Goal: Task Accomplishment & Management: Complete application form

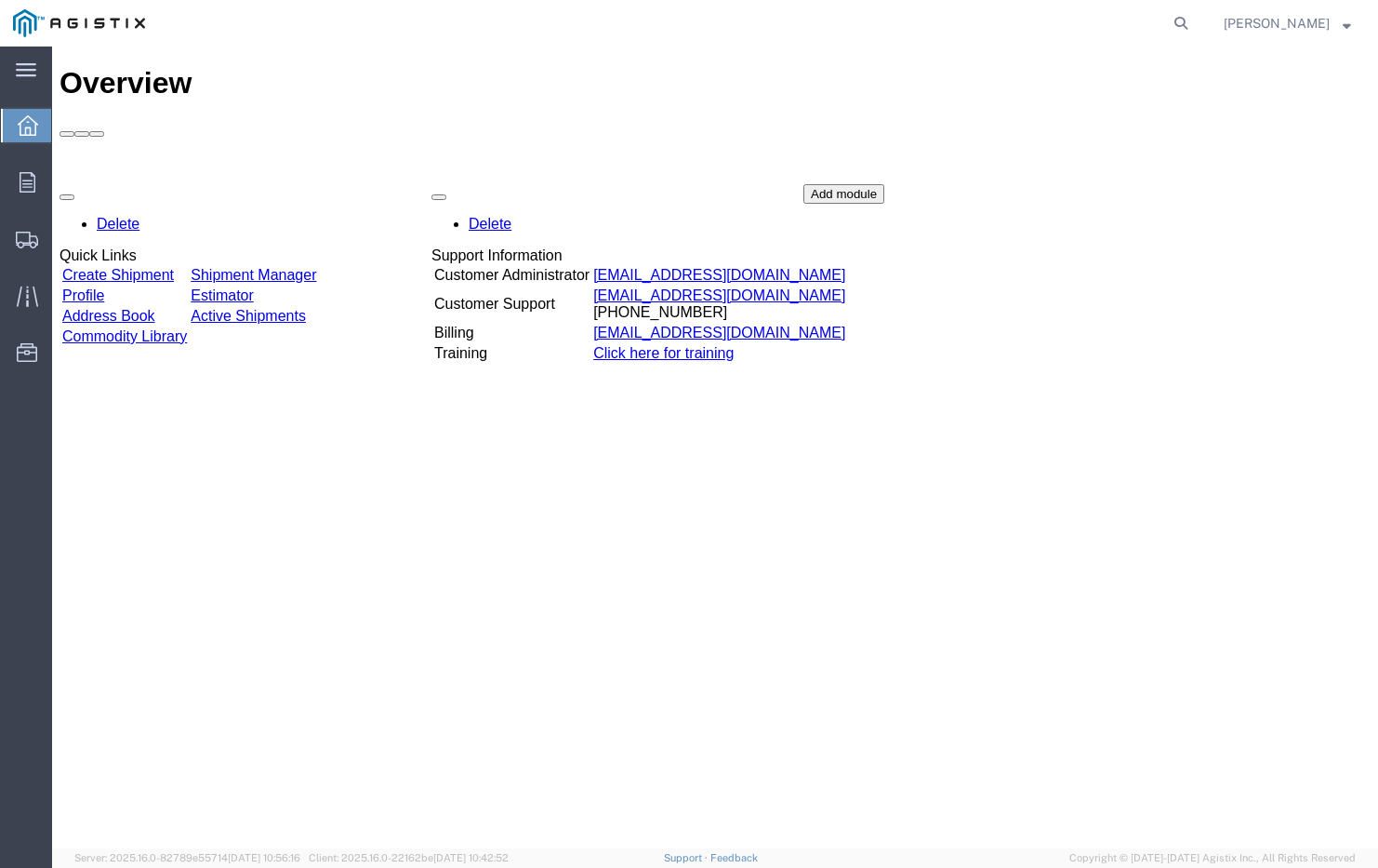
click at [275, 286] on td "Estimator" at bounding box center [253, 295] width 127 height 19
click at [174, 267] on link "Create Shipment" at bounding box center [117, 275] width 111 height 16
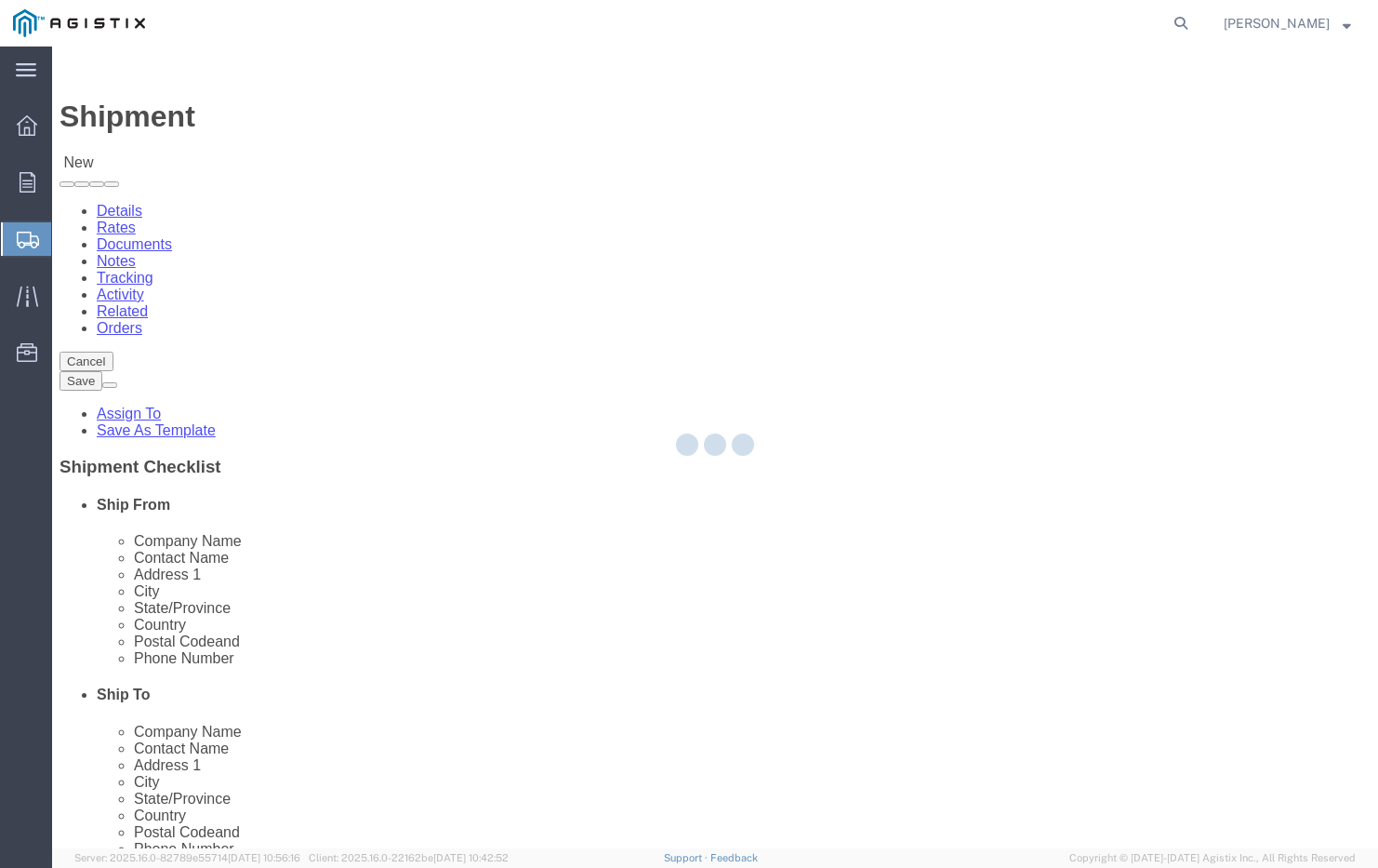
select select
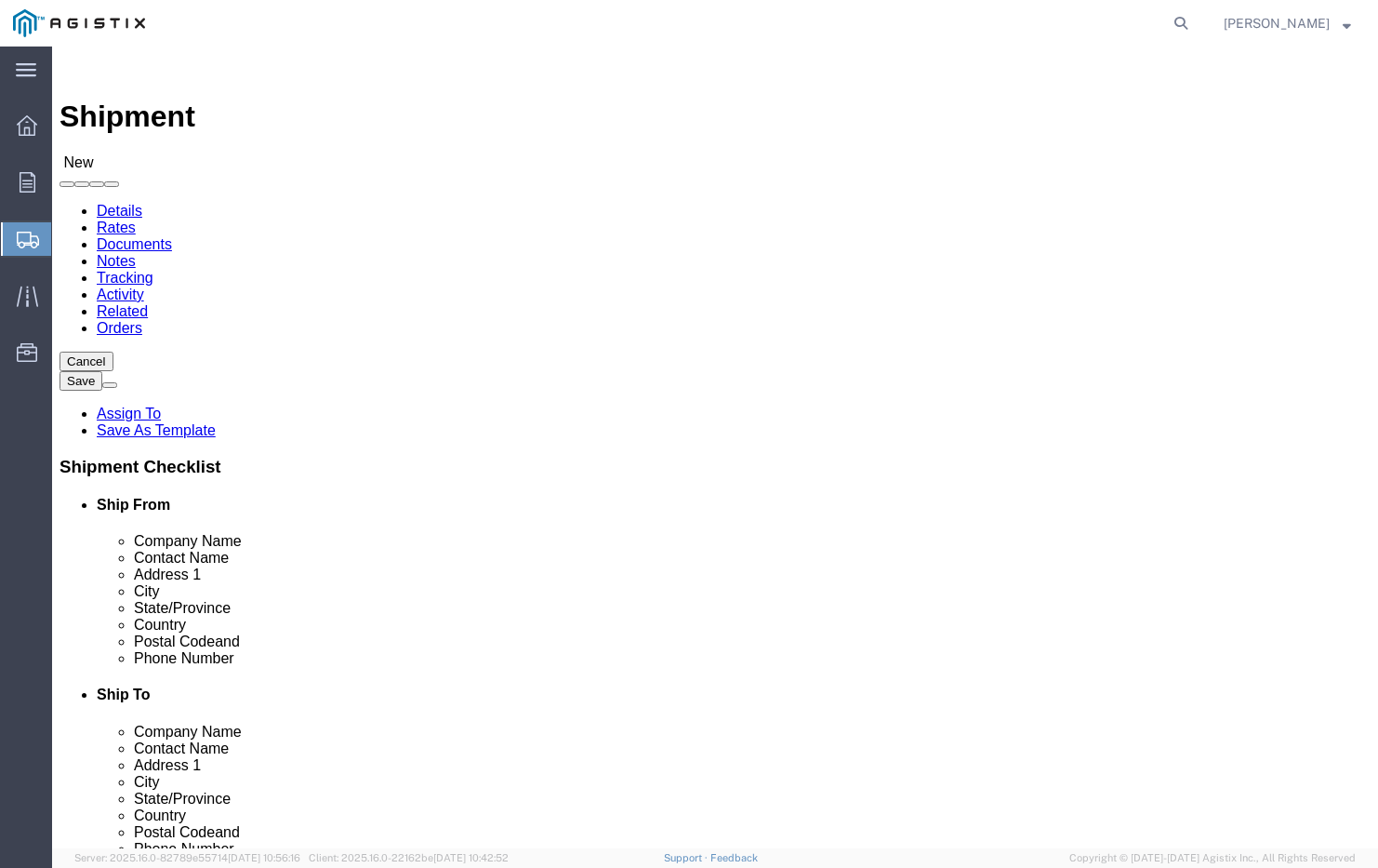
click div "Location Select"
click select "Select"
click select "Select PG&E Pure Filter Solutions"
select select "9596"
select select "PURCHORD"
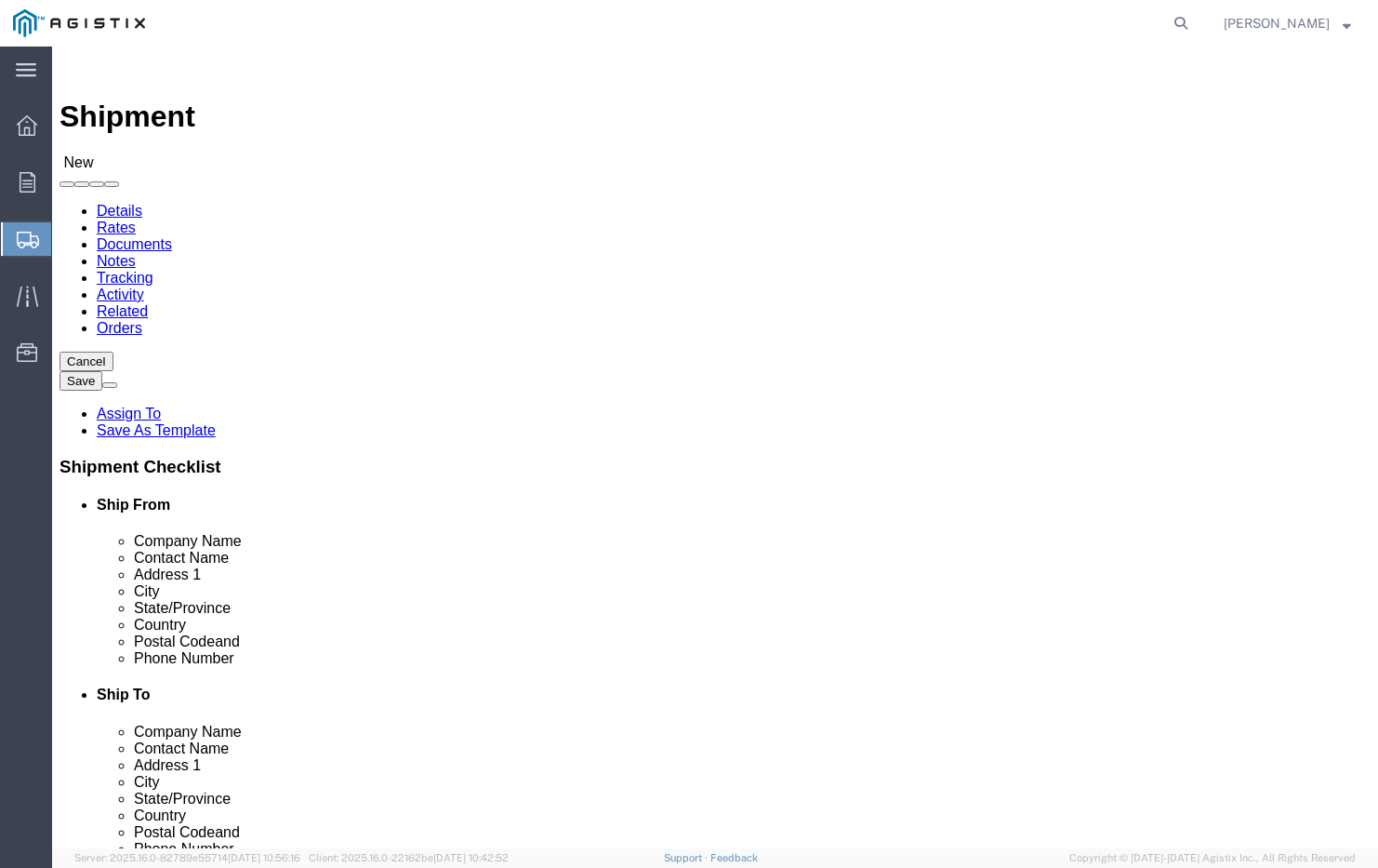
select select
click select "Select All Others [GEOGRAPHIC_DATA] [GEOGRAPHIC_DATA] [GEOGRAPHIC_DATA] [GEOGRA…"
select select "19745"
type input "Pacific"
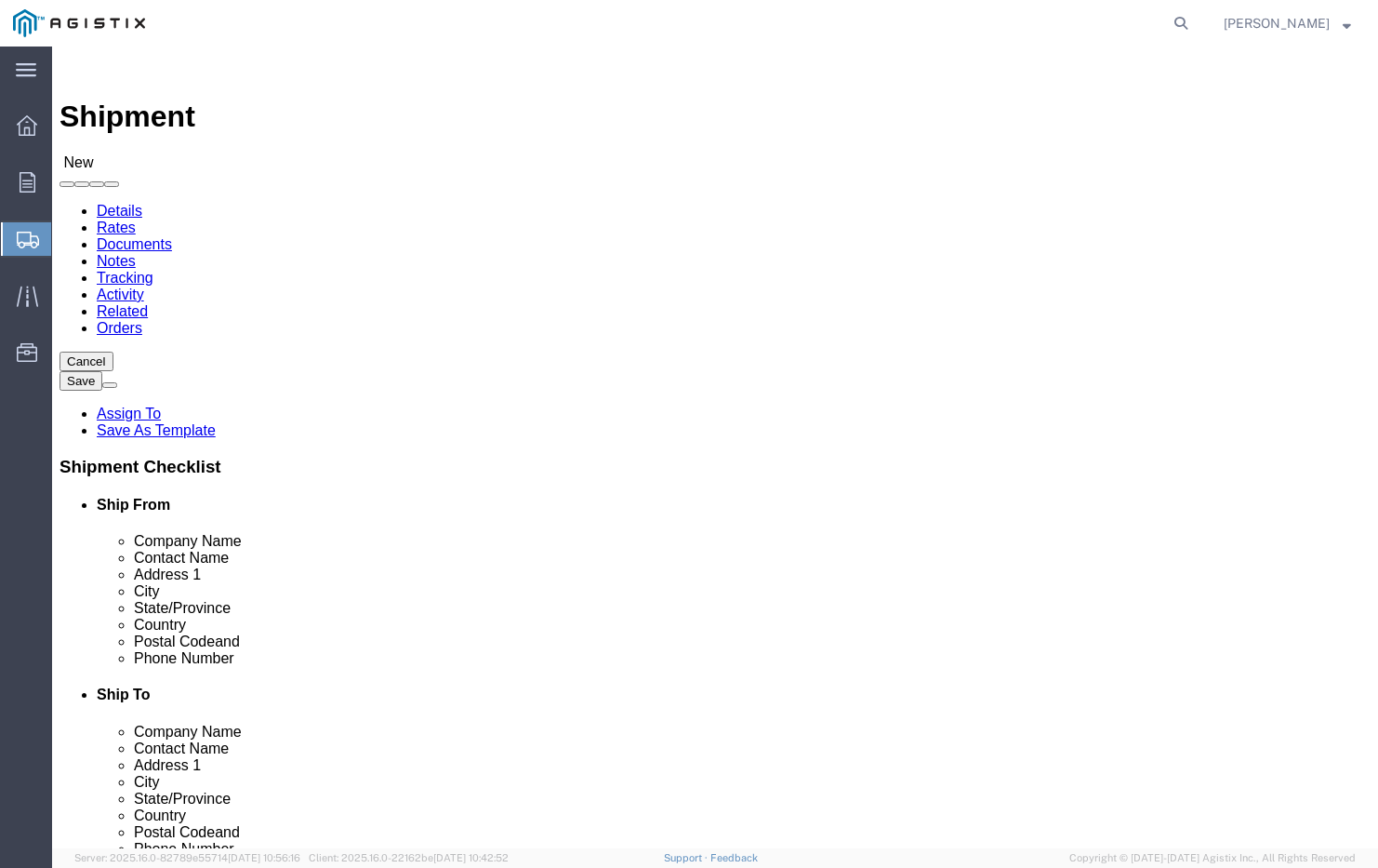
click p "- Pacific Gas & Electric Company - (Fresno Materials Receiving) [STREET_ADDRESS]"
select select
type input "Pacific Gas & Electric Company"
type input "Fresno Materials Receiving"
type input "[STREET_ADDRESS]"
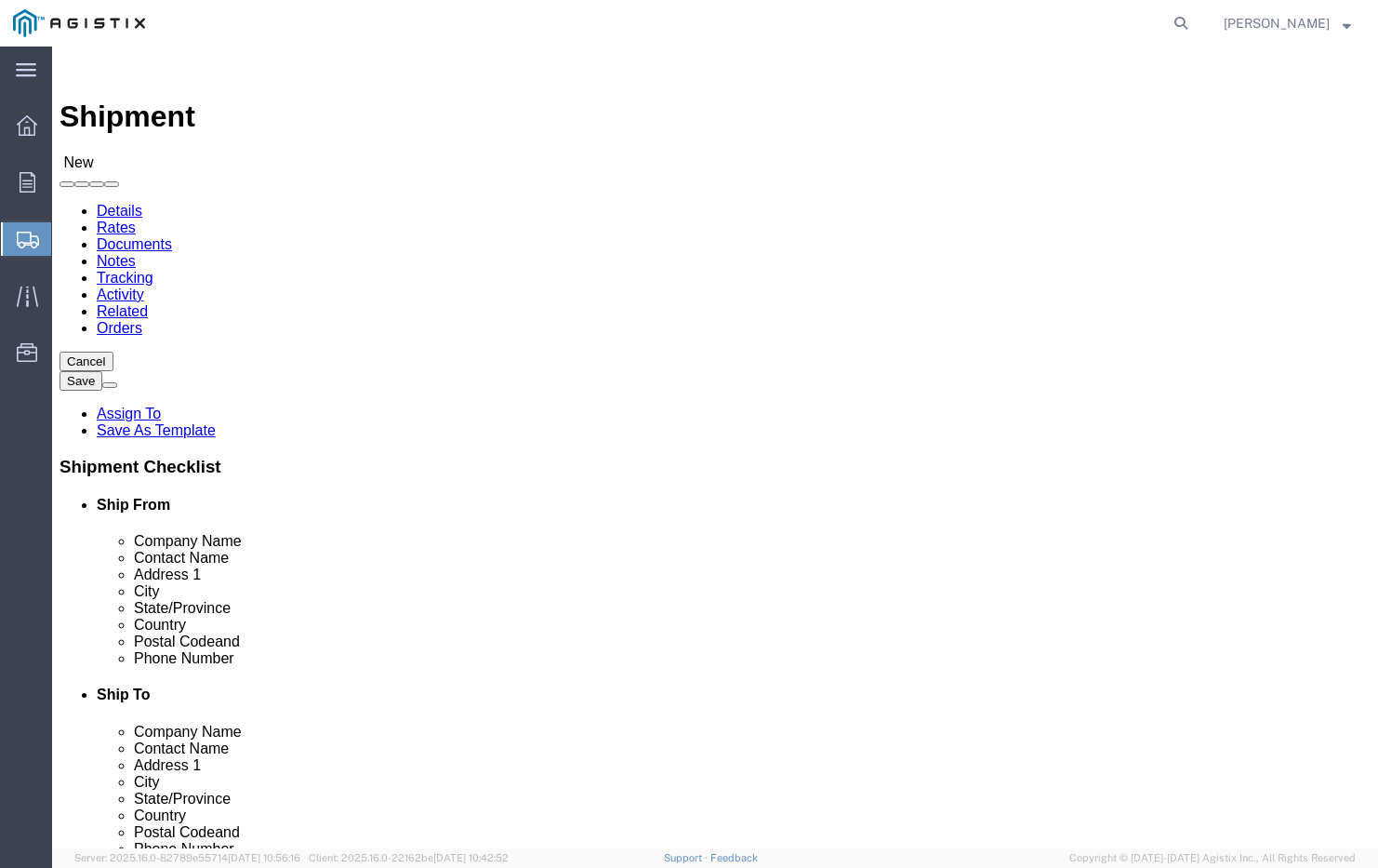
type input "[GEOGRAPHIC_DATA]"
type input "93725"
type input "5592637163"
select select "CA"
type input "pure filter"
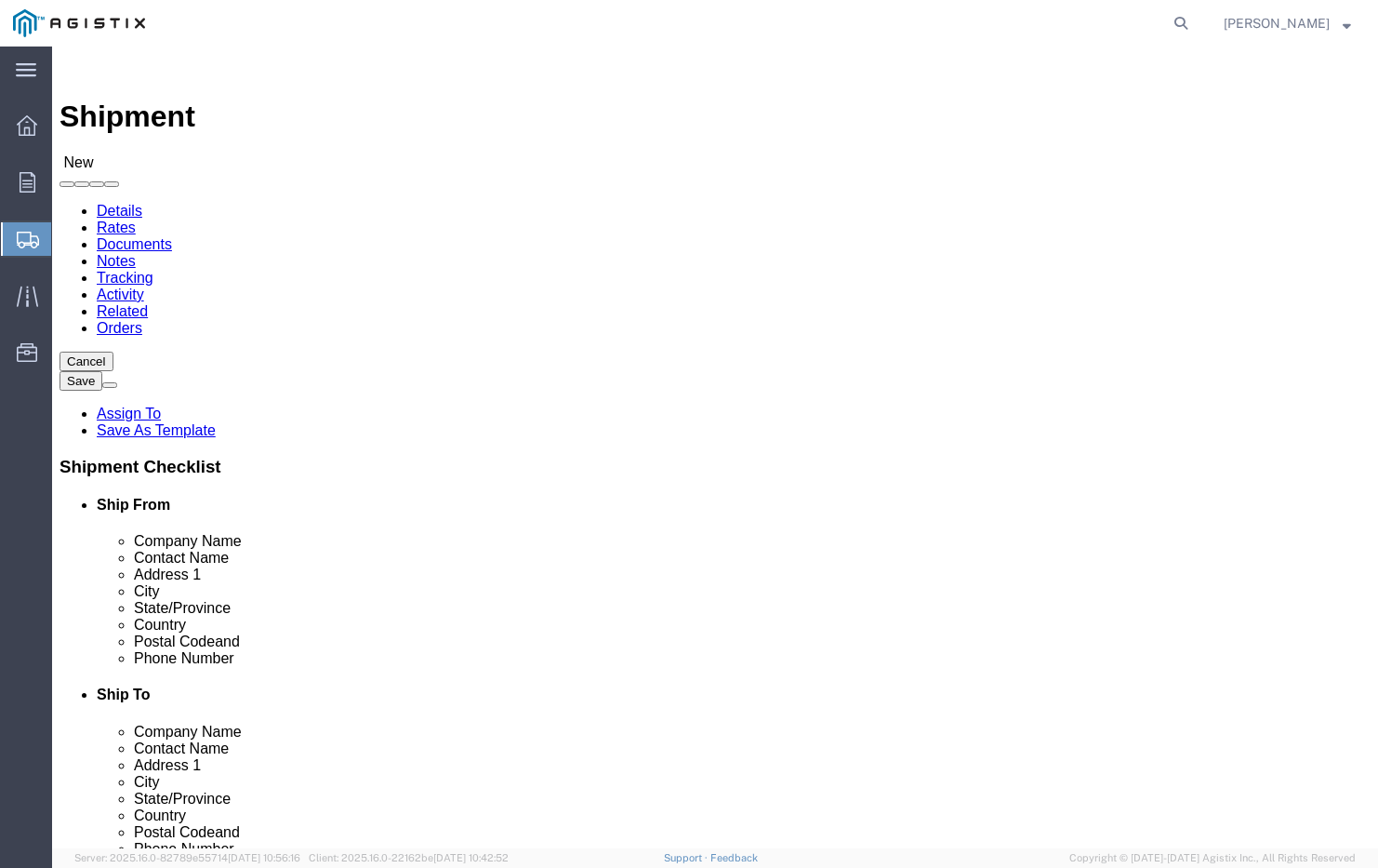
click p "[PERSON_NAME] Textiles - PURE FILTER SOLUTIONS - ([PERSON_NAME]) [STREET_ADDRES…"
select select
type input "[PERSON_NAME] Textiles"
type input "PURE FILTER SOLUTIONS"
type input "[PERSON_NAME]"
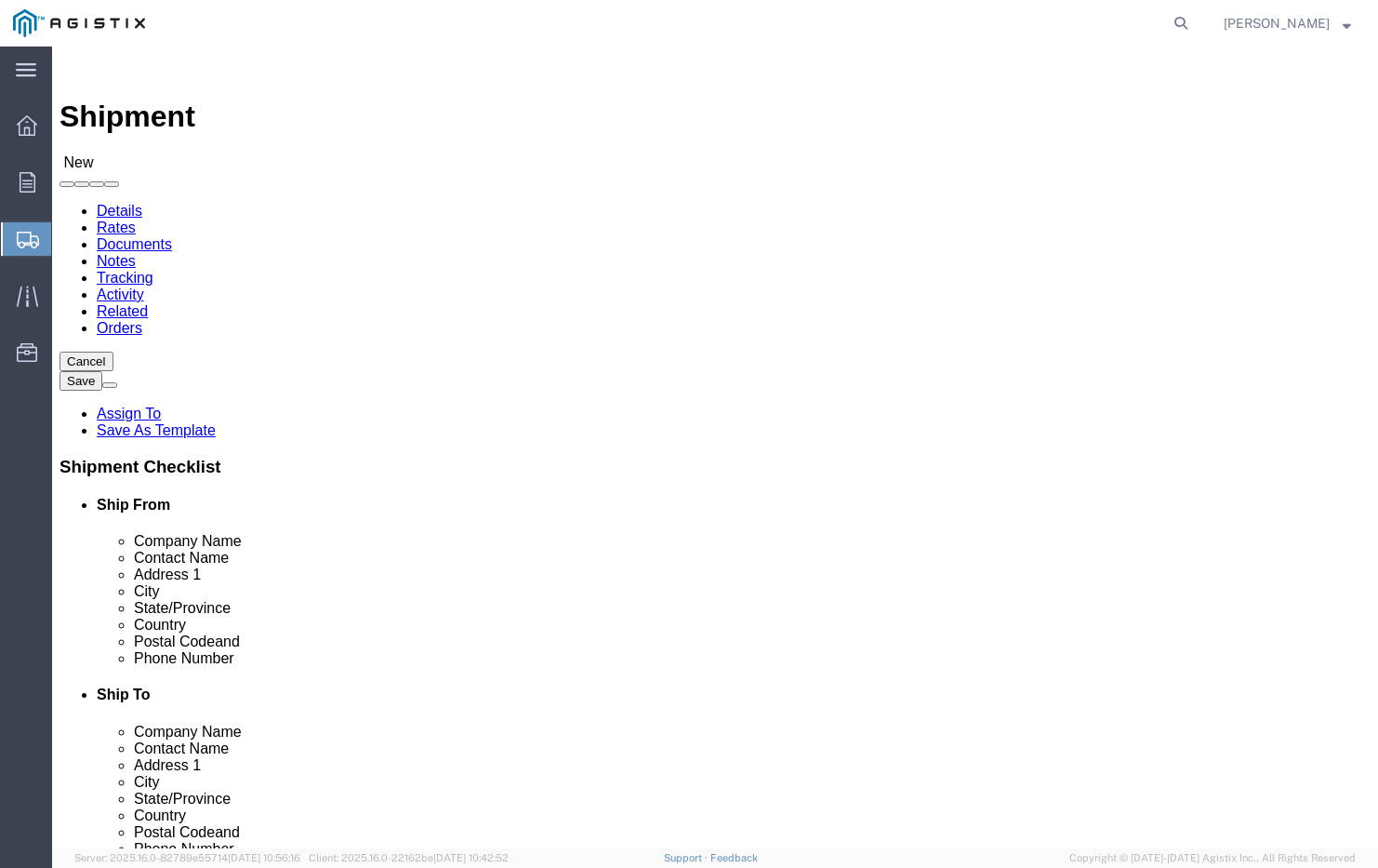
type input "[STREET_ADDRESS]"
type input "[PERSON_NAME]"
type input "30531"
type input "[PHONE_NUMBER]"
type input "[PERSON_NAME][EMAIL_ADDRESS][DOMAIN_NAME]"
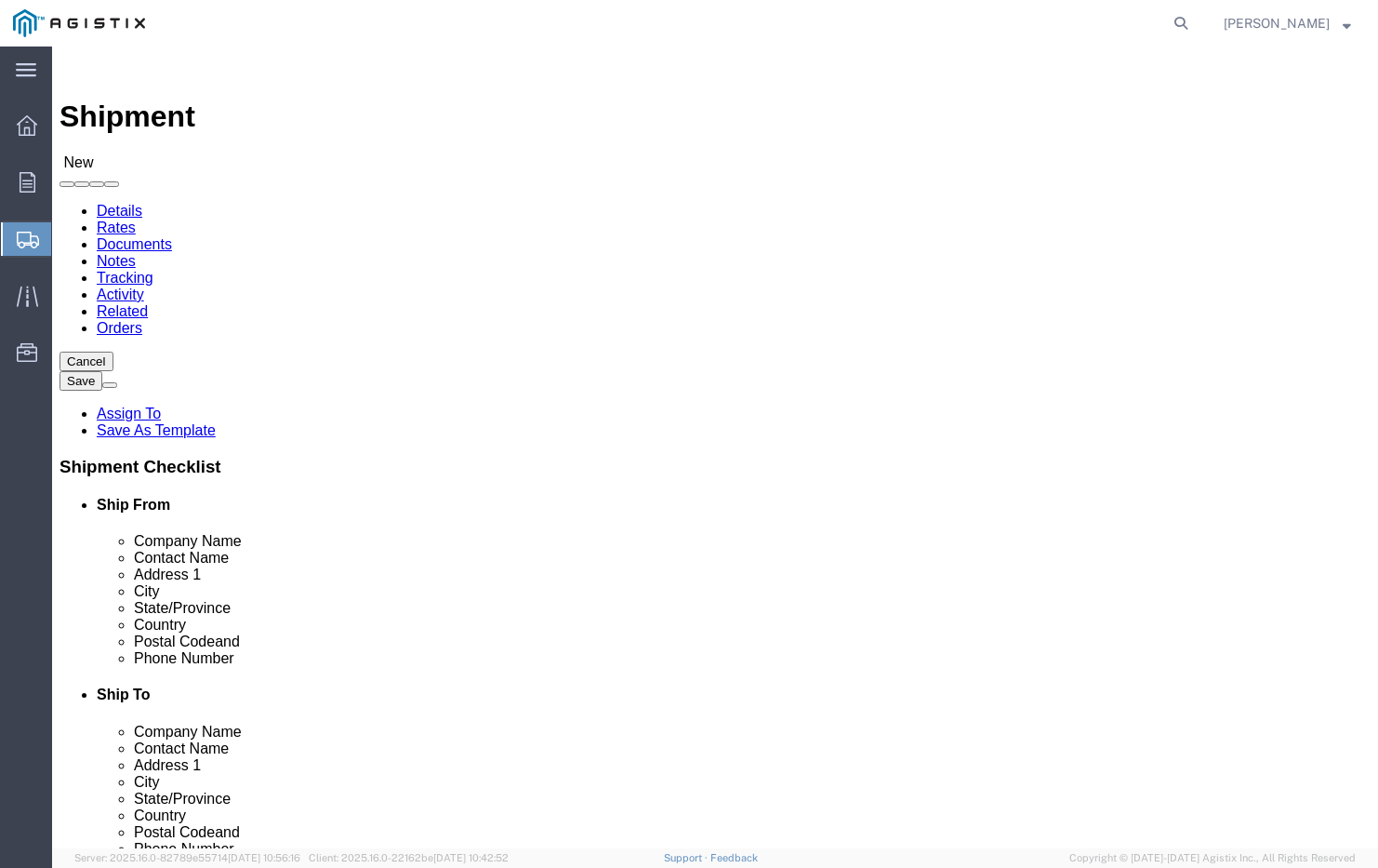
checkbox input "true"
select select "GA"
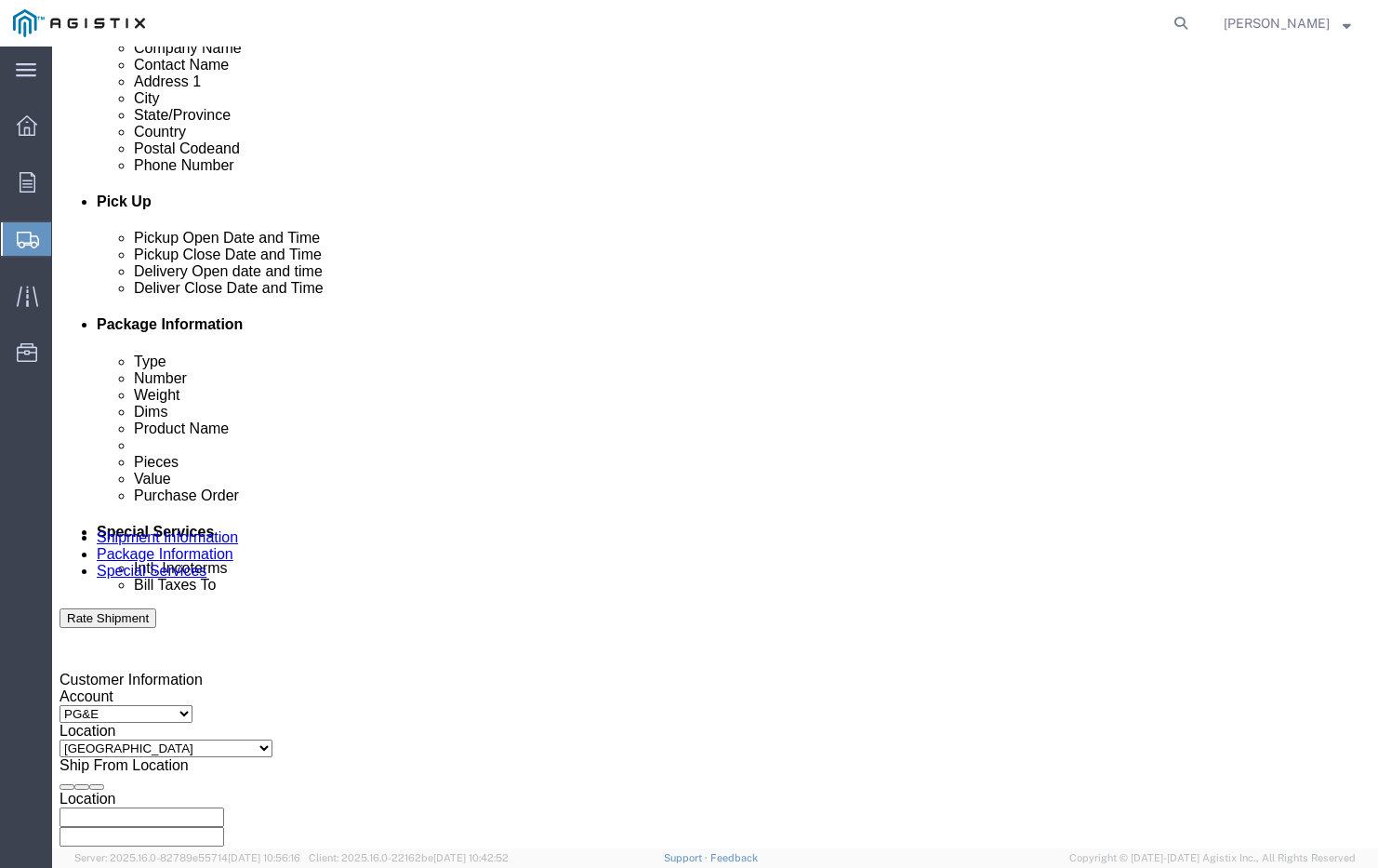
scroll to position [702, 0]
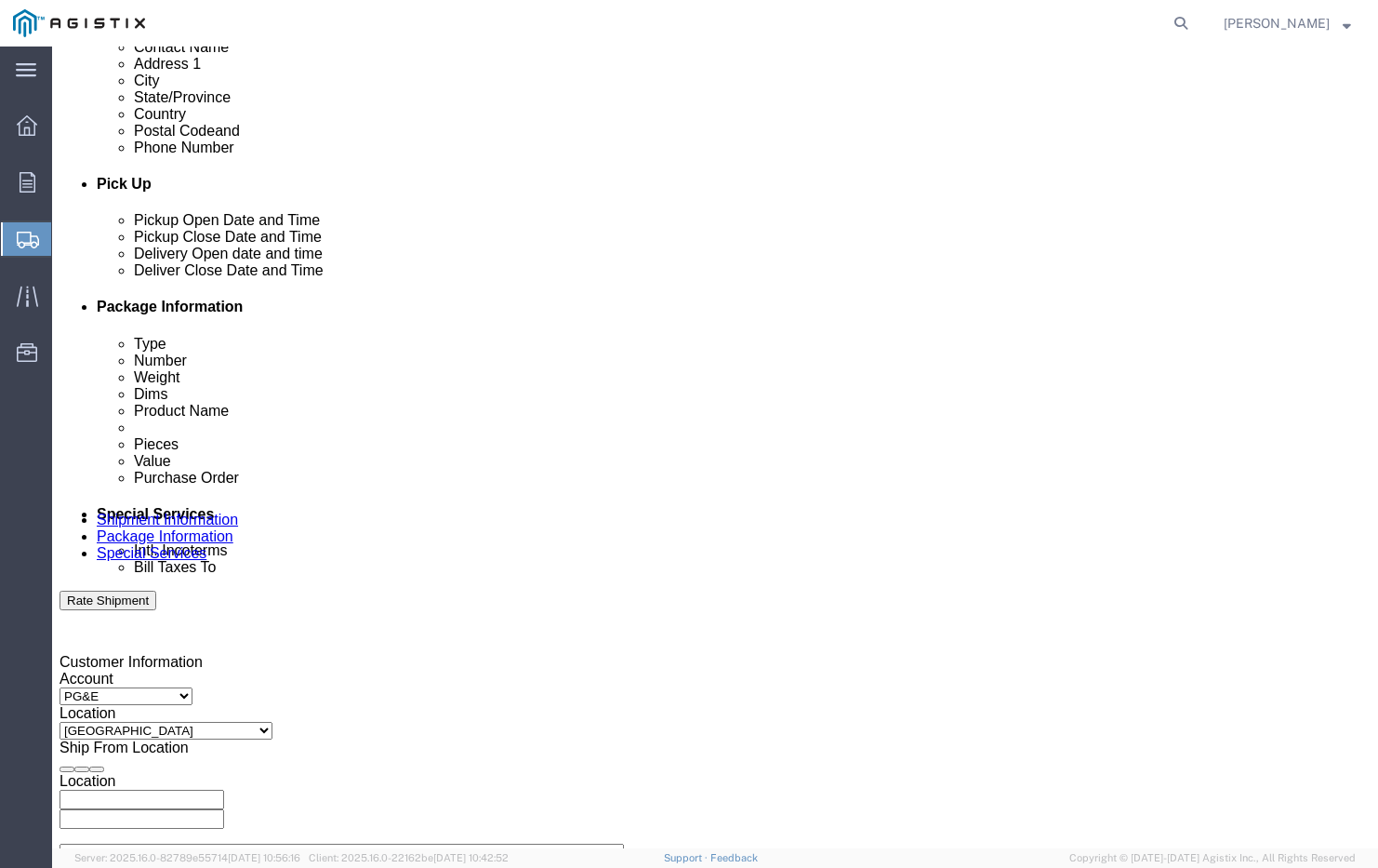
click div "[DATE] 9:00 AM"
type input "4:00 pm"
click button "Apply"
click div
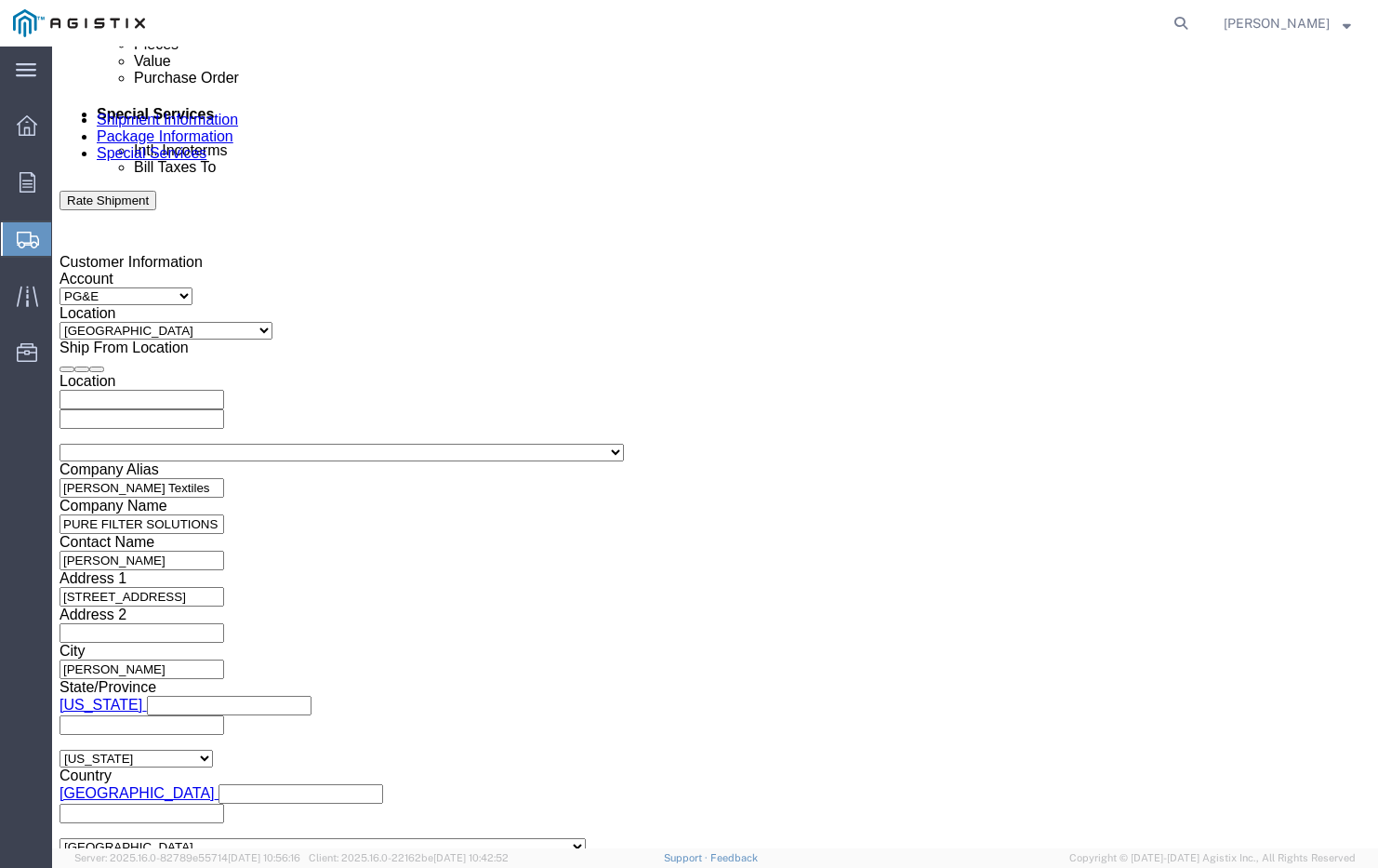
click input "6:00 PM"
type input "4:00 PM"
click button "Apply"
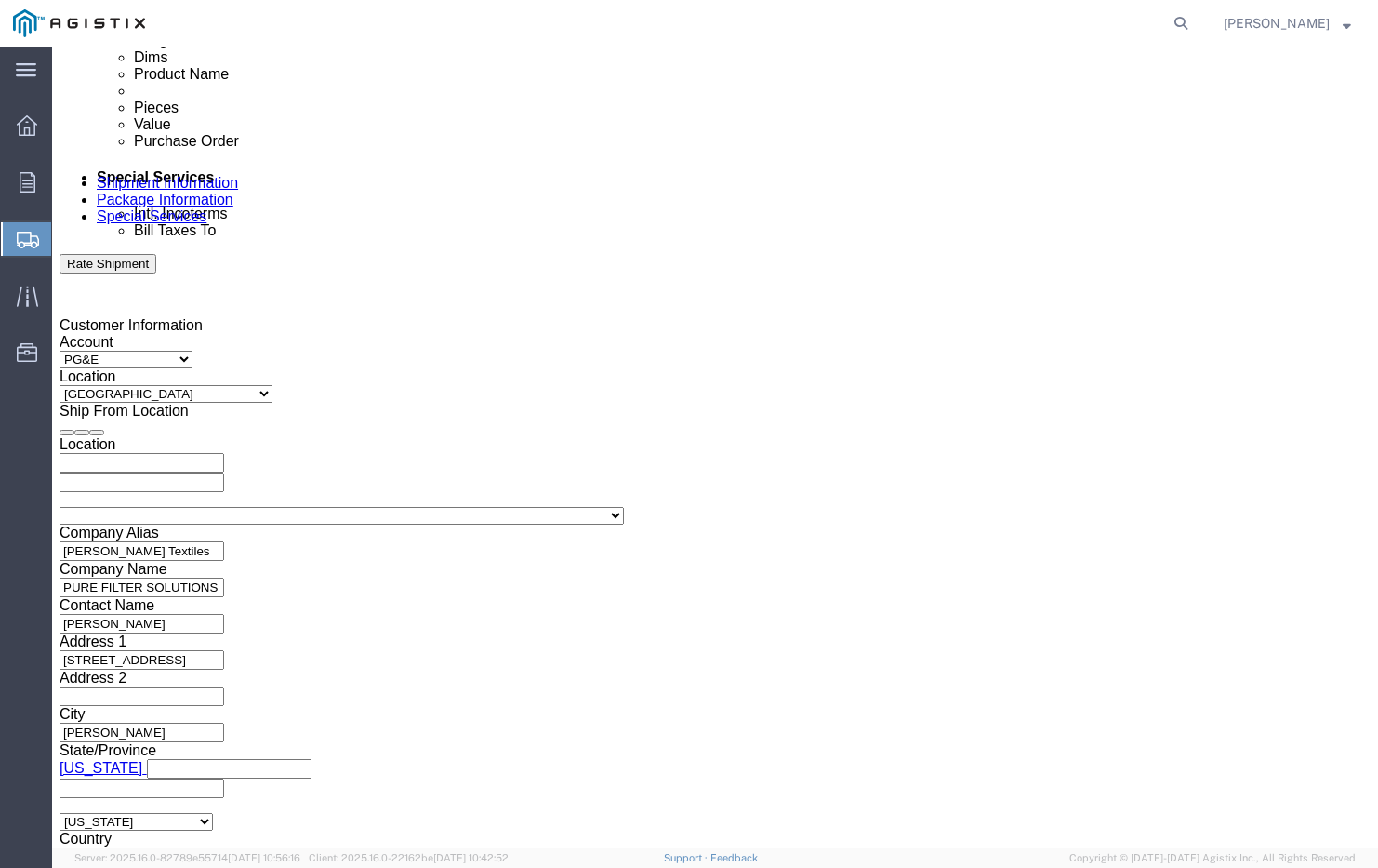
scroll to position [1021, 0]
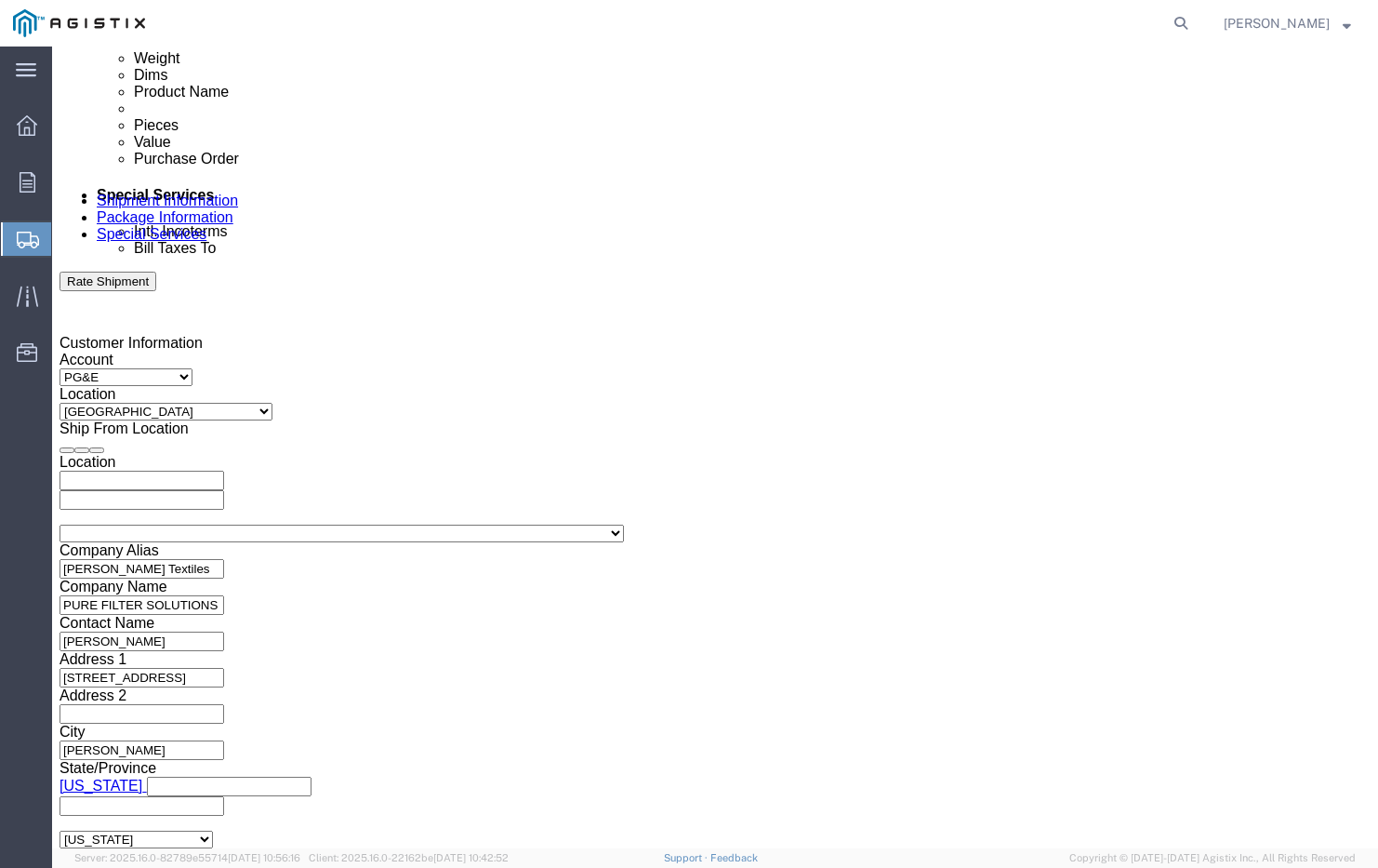
click div
click input "5:00 PM"
type input "8:00 Am"
click button "Apply"
click input "text"
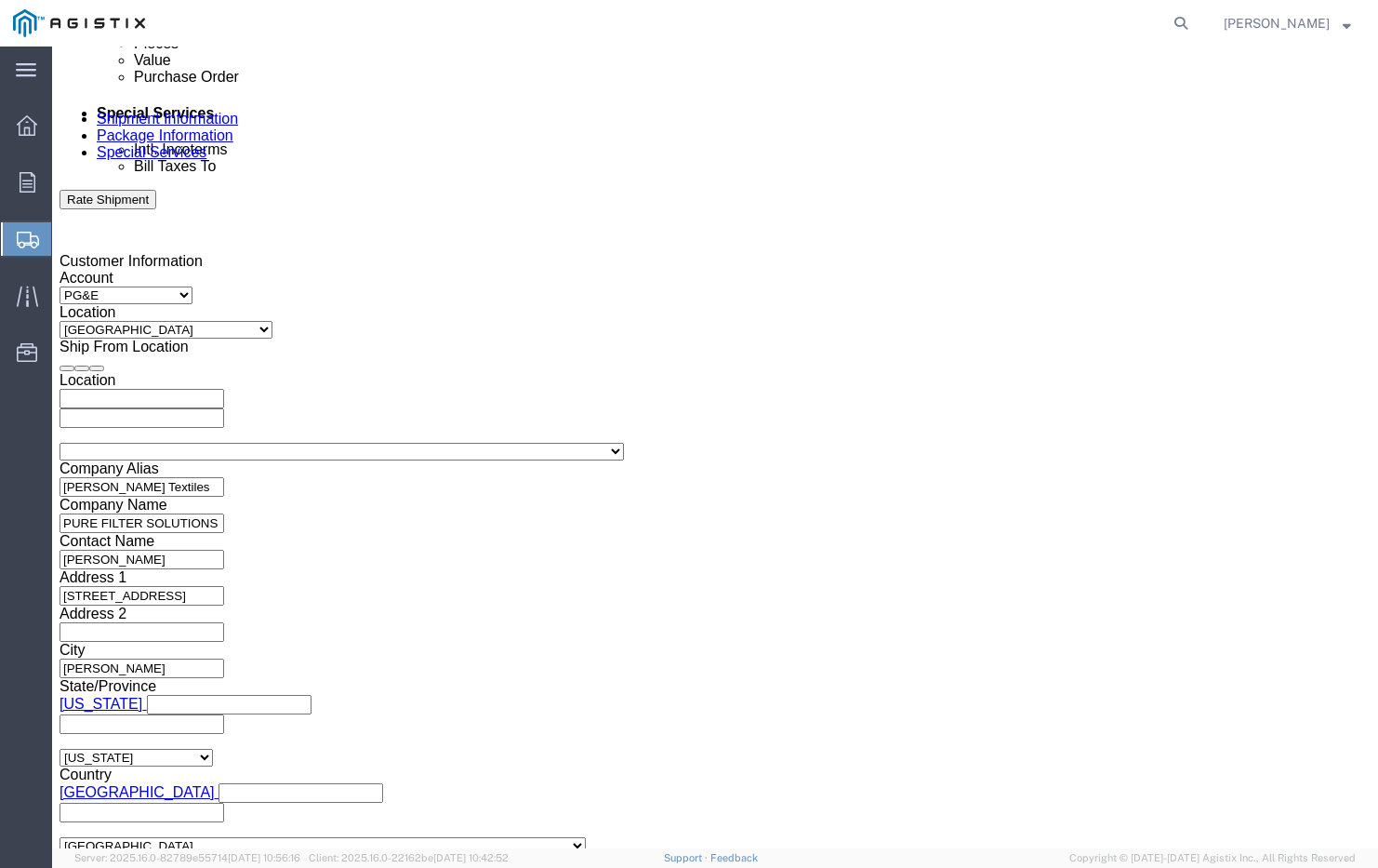
scroll to position [1101, 0]
type input "3501416471"
click button "Continue"
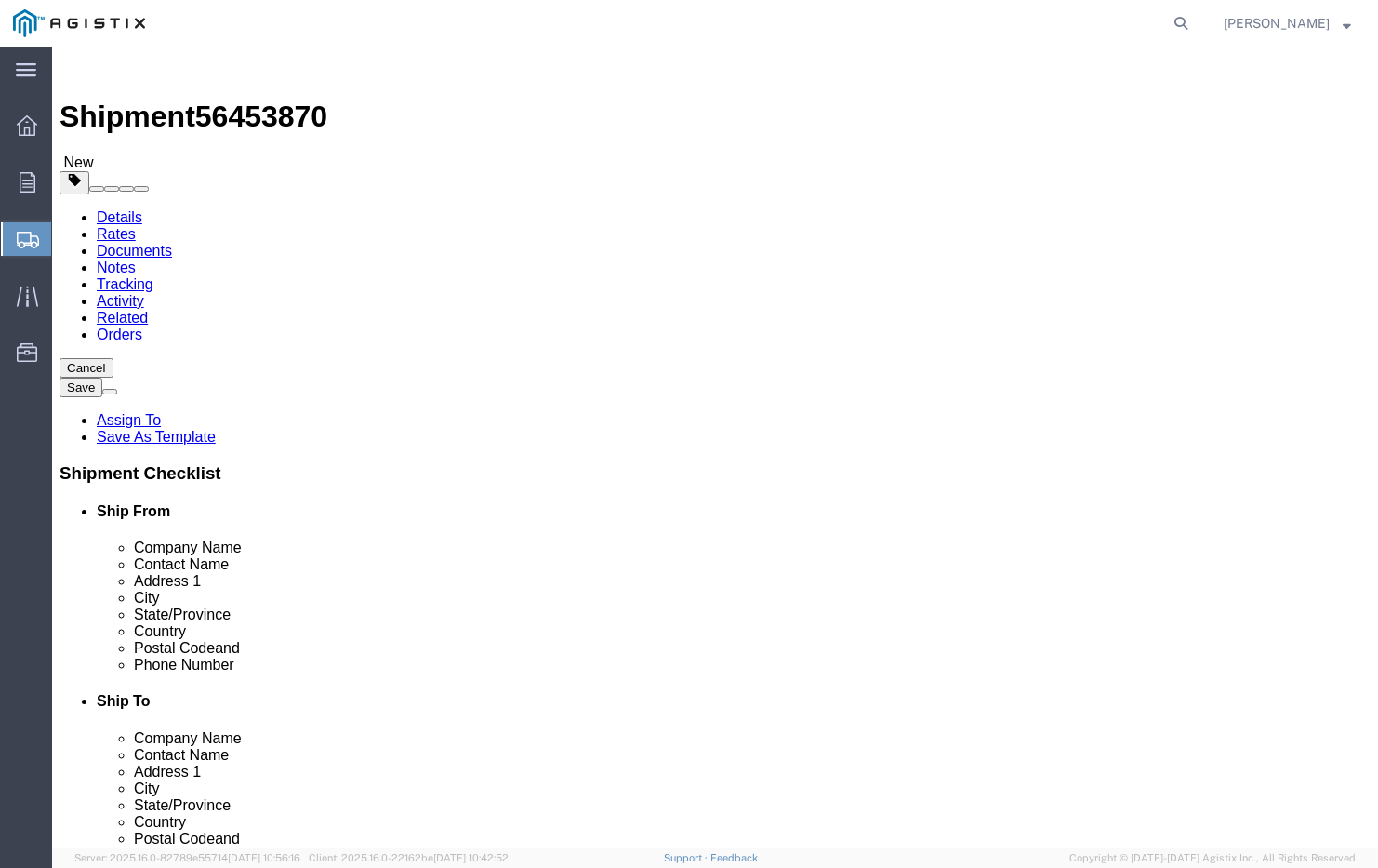
click select "Select Bulk Bundle(s) Cardboard Box(es) Carton(s) Crate(s) Drum(s) (Fiberboard)…"
select select "PSST"
click input "0.00"
drag, startPoint x: 214, startPoint y: 496, endPoint x: 144, endPoint y: 496, distance: 70.0
click div "Weight Total weight of packages in pounds or kilograms 0.00 Select kgs lbs Ship…"
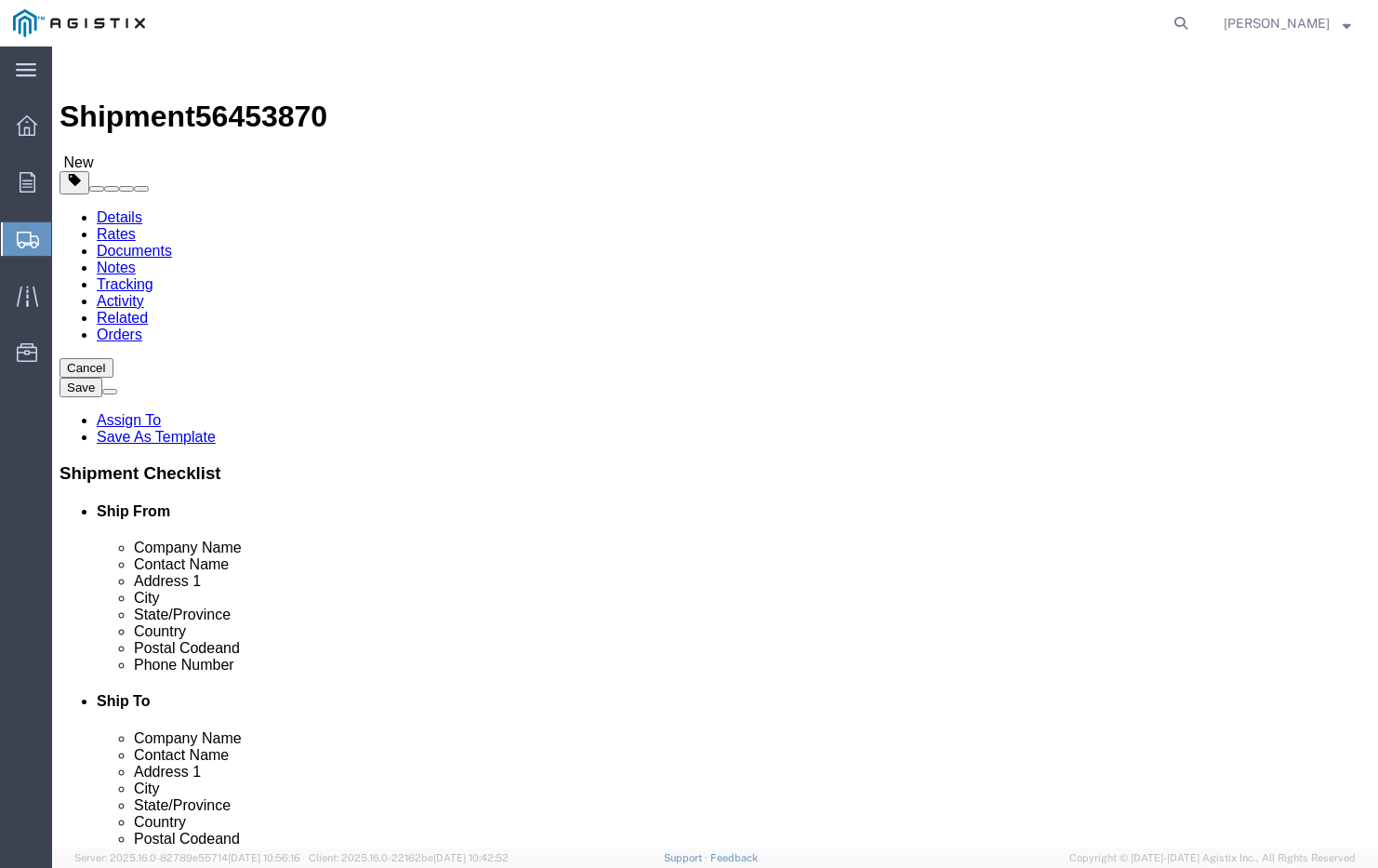
type input "336"
click input "text"
type input "50"
type input "43"
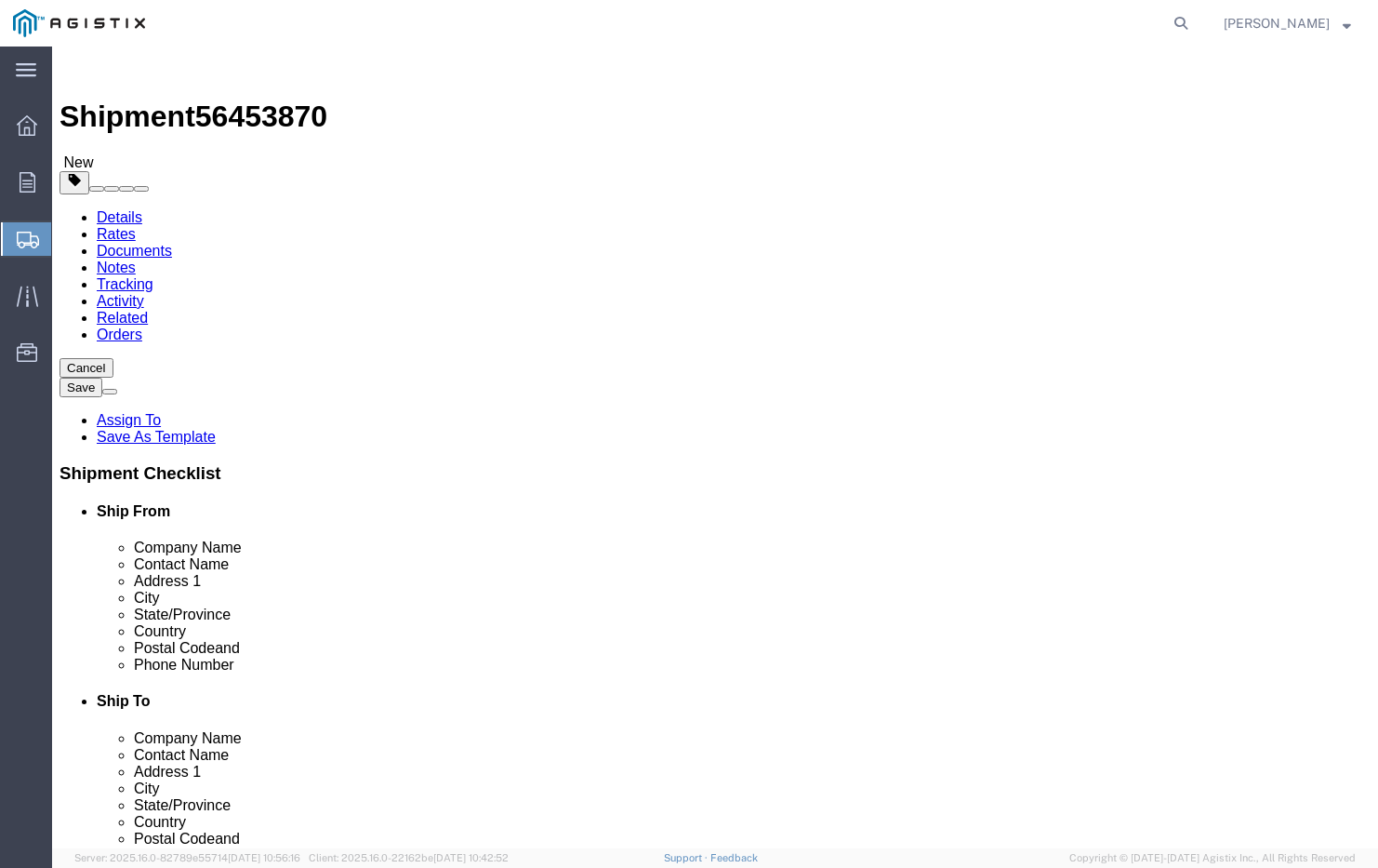
click span
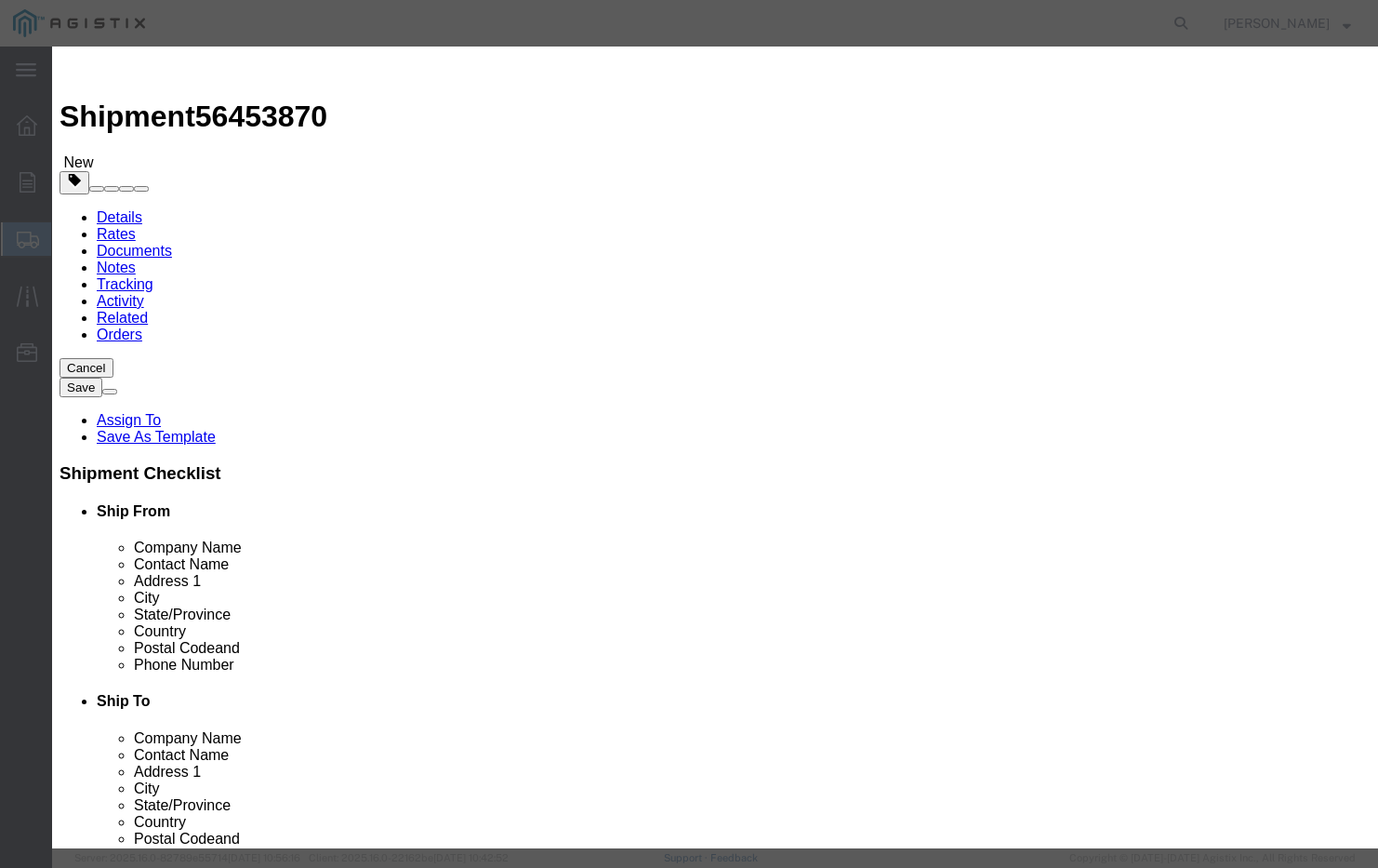
type input "Pure Filter Vault Sock"
type input "25"
click input "text"
type input "5"
type input "6400"
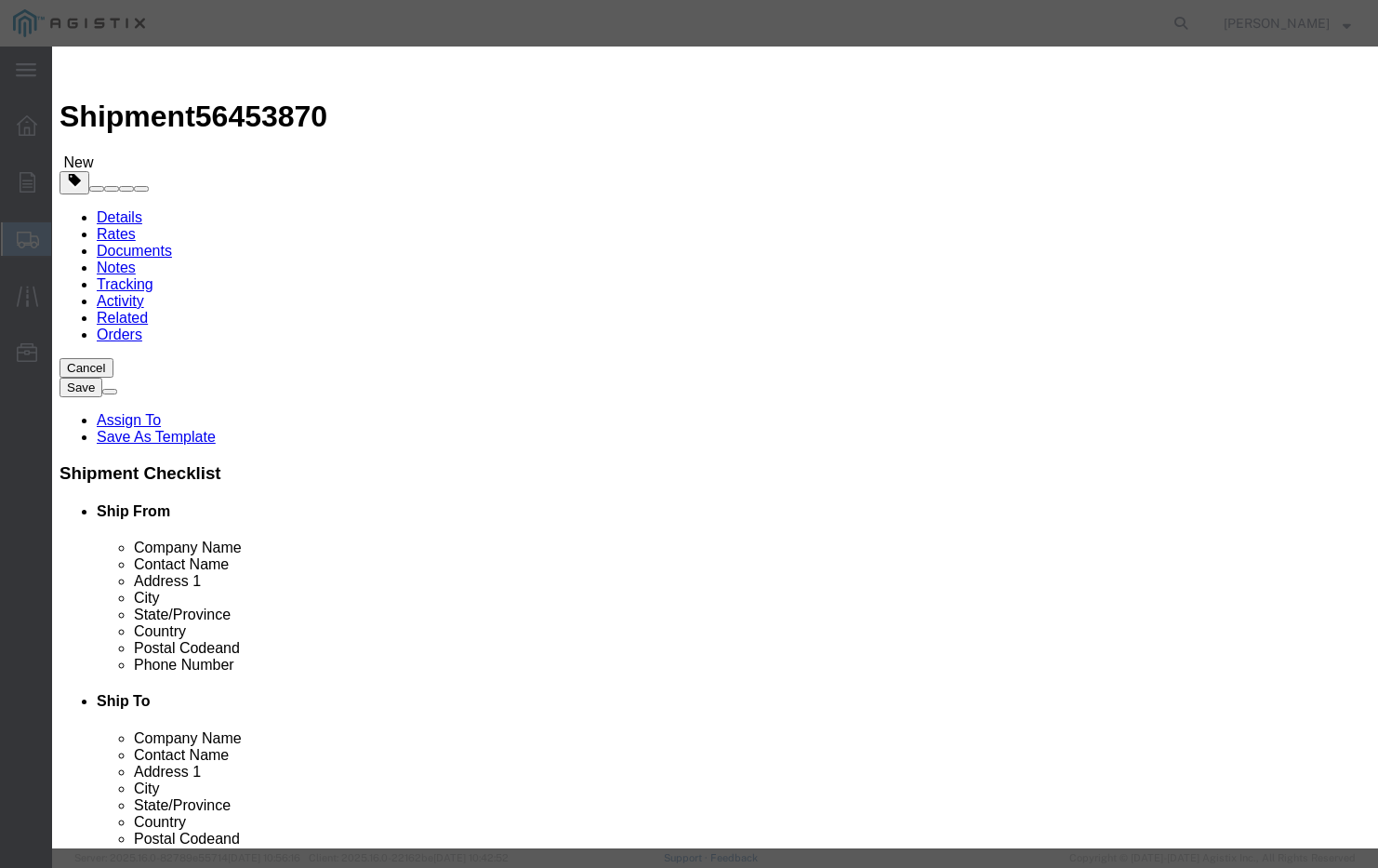
click select "Select 50 55 60 65 70 85 92.5 100 125 175 250 300 400"
select select "125"
click button "Save & Close"
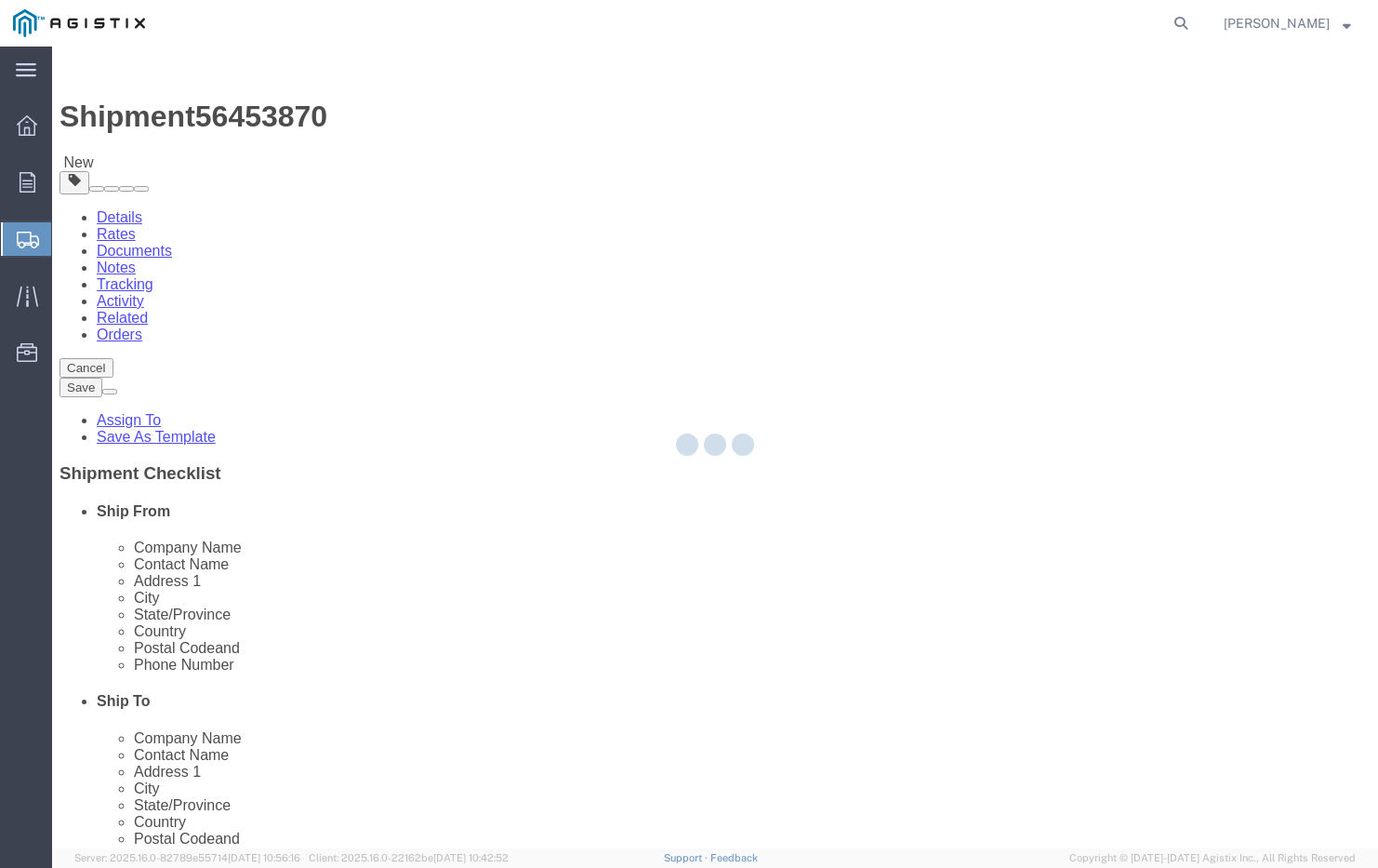
click div
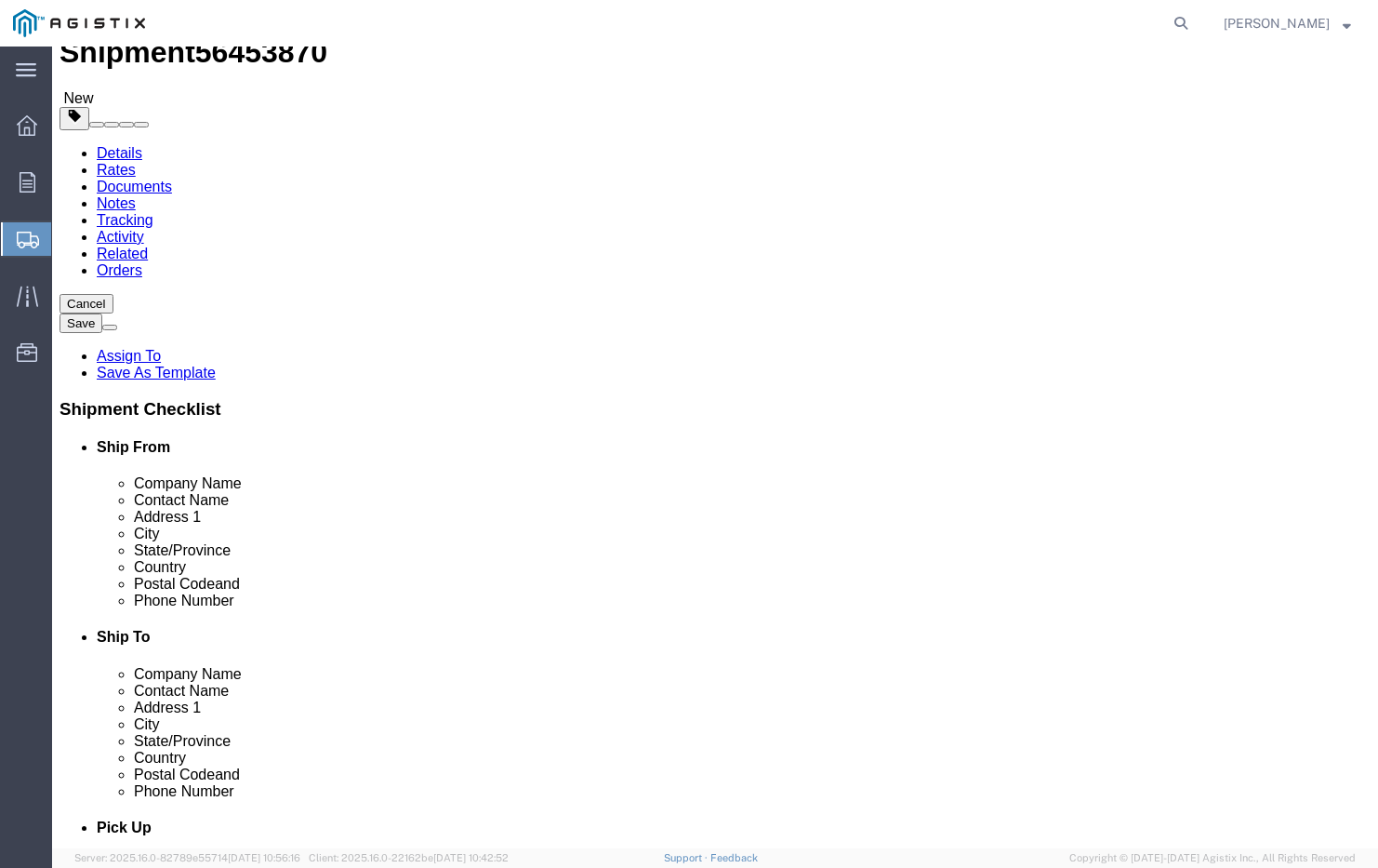
scroll to position [62, 0]
click button "Continue"
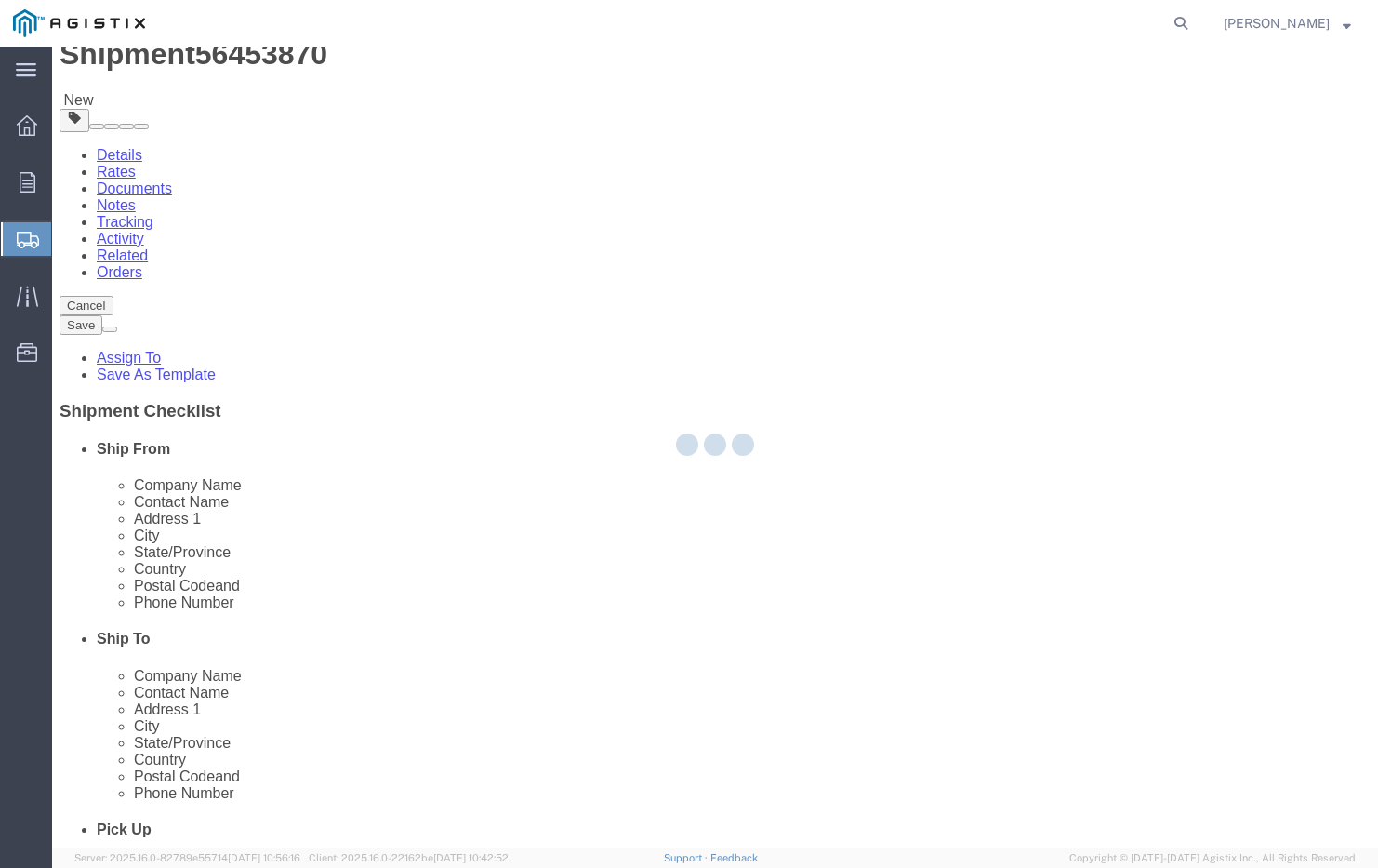
select select
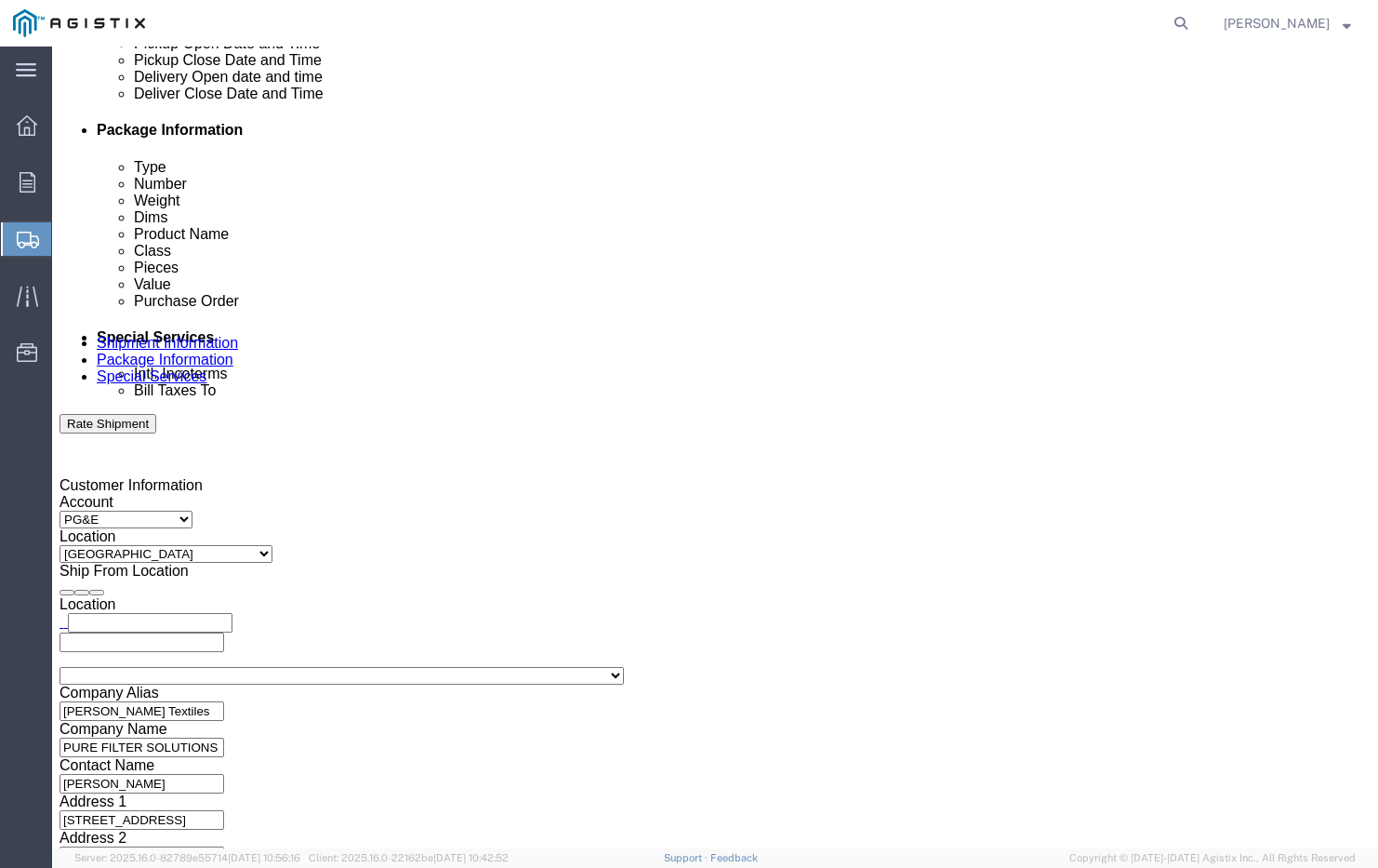
scroll to position [884, 0]
click input "text"
type input "n"
type input "[PERSON_NAME][EMAIL_ADDRESS][DOMAIN_NAME]"
click input "BOL"
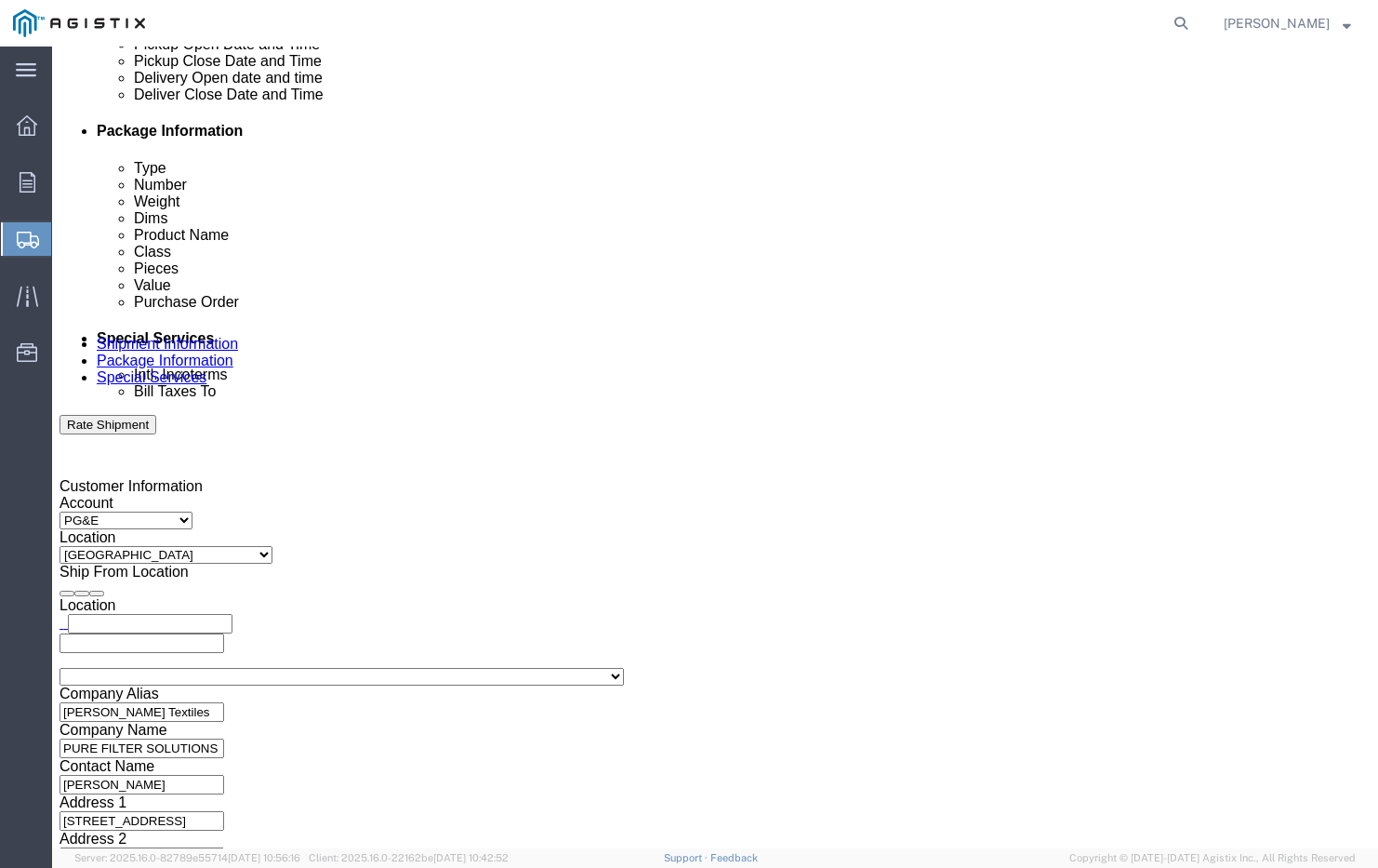
checkbox input "true"
click button "Rate Shipment"
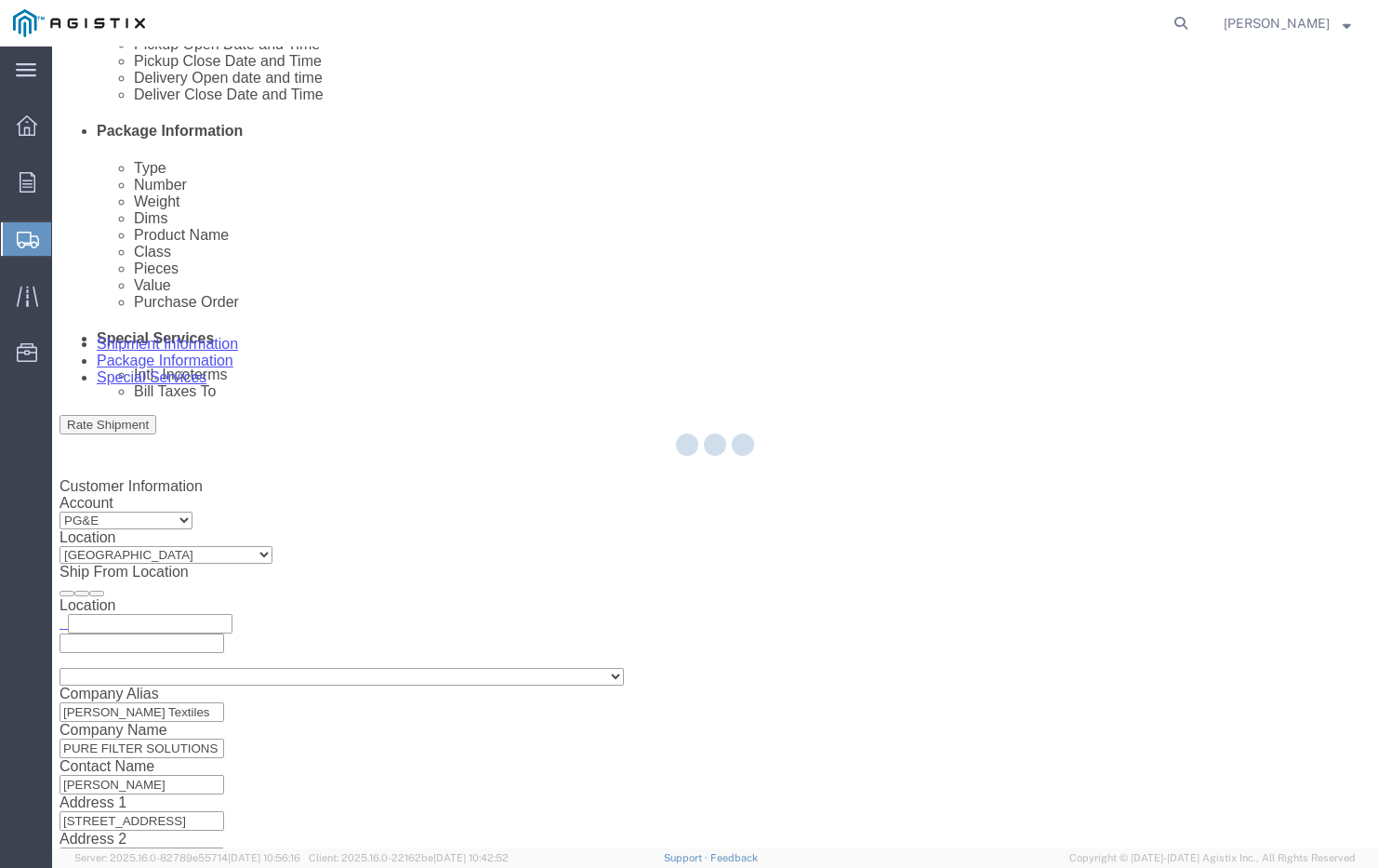
click div
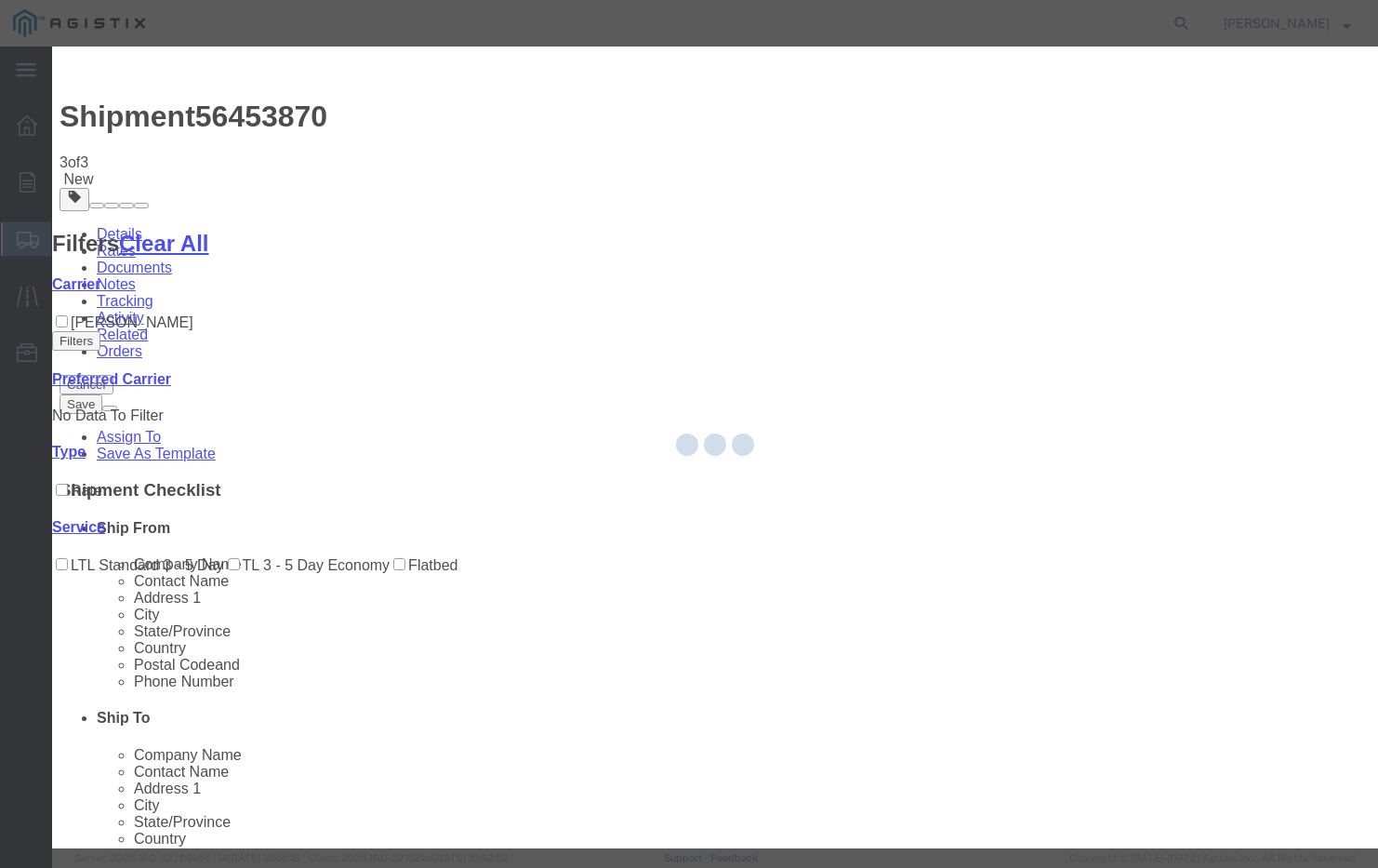
scroll to position [0, 0]
